Goal: Task Accomplishment & Management: Manage account settings

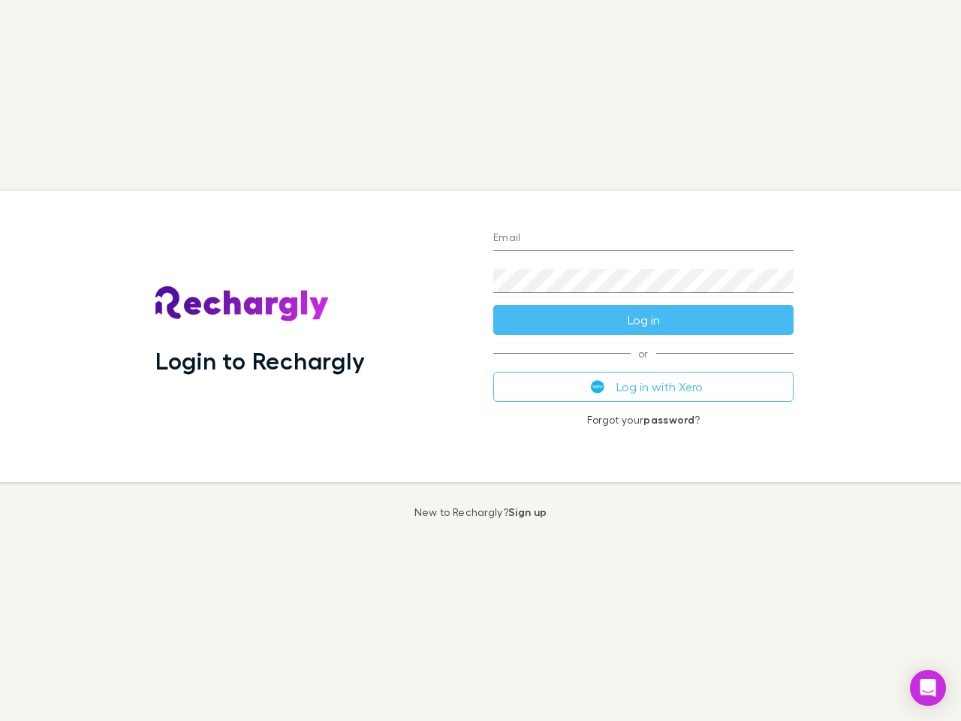
click at [481, 361] on div "Login to Rechargly" at bounding box center [312, 336] width 338 height 291
click at [644, 239] on input "Email" at bounding box center [643, 239] width 300 height 24
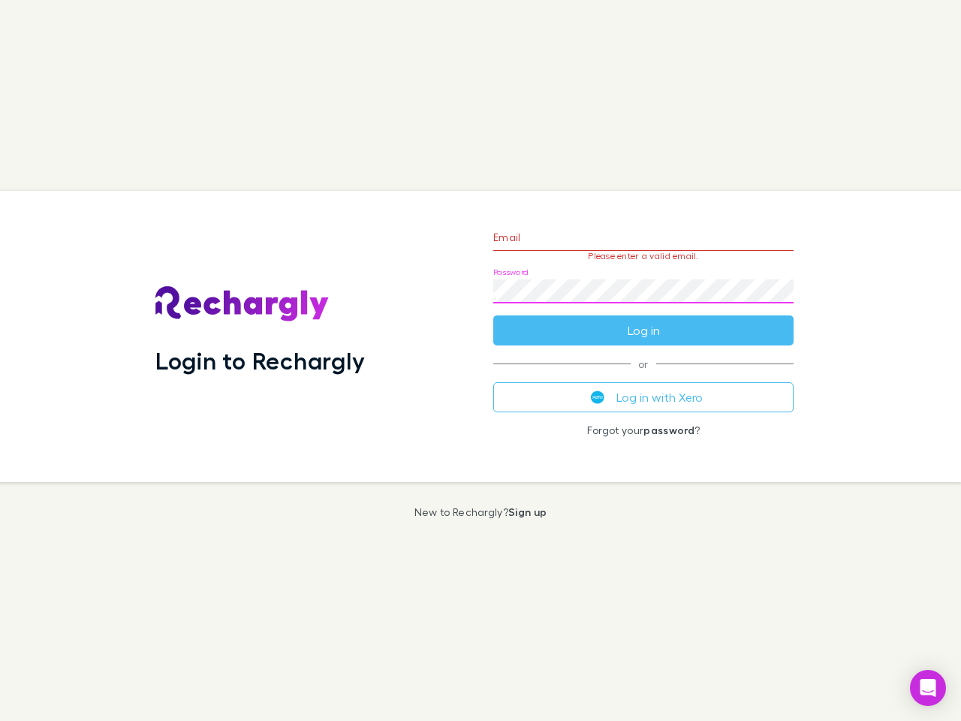
click at [644, 320] on form "Email Please enter a valid email. Password Log in" at bounding box center [643, 280] width 300 height 131
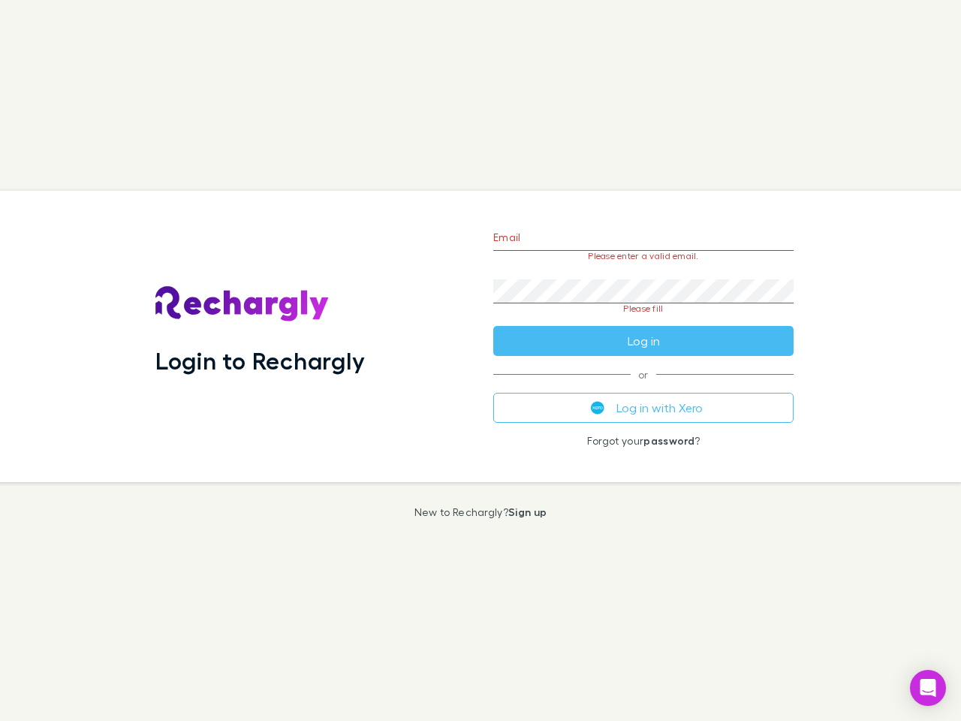
click at [644, 387] on div "Email Please enter a valid email. Password Please fill Log in or Log in with Xe…" at bounding box center [643, 336] width 324 height 291
click at [928, 688] on icon "Open Intercom Messenger" at bounding box center [929, 688] width 16 height 18
